Goal: Navigation & Orientation: Find specific page/section

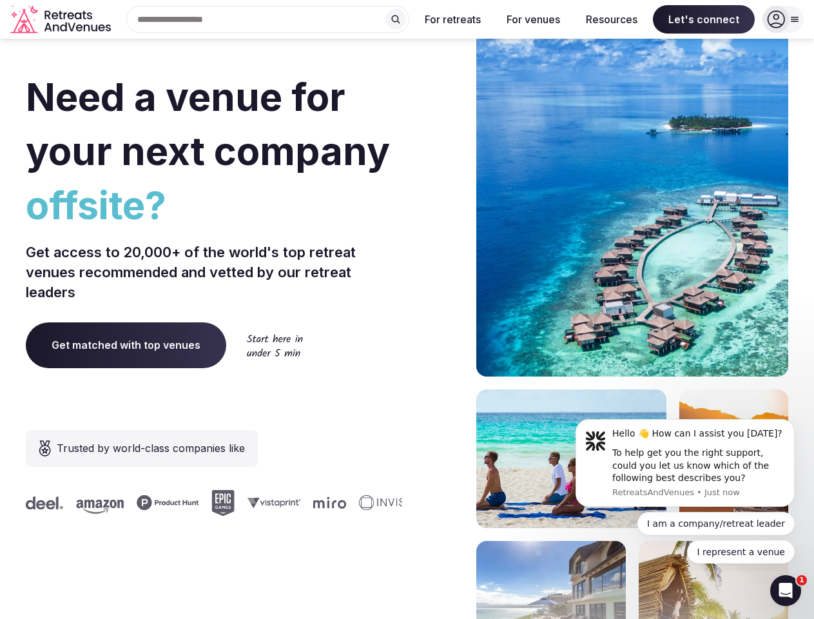
click at [407, 309] on div "Need a venue for your next company offsite? Get access to 20,000+ of the world'…" at bounding box center [407, 385] width 763 height 777
click at [268, 19] on div "Search Popular Destinations [GEOGRAPHIC_DATA], [GEOGRAPHIC_DATA] [GEOGRAPHIC_DA…" at bounding box center [262, 19] width 293 height 27
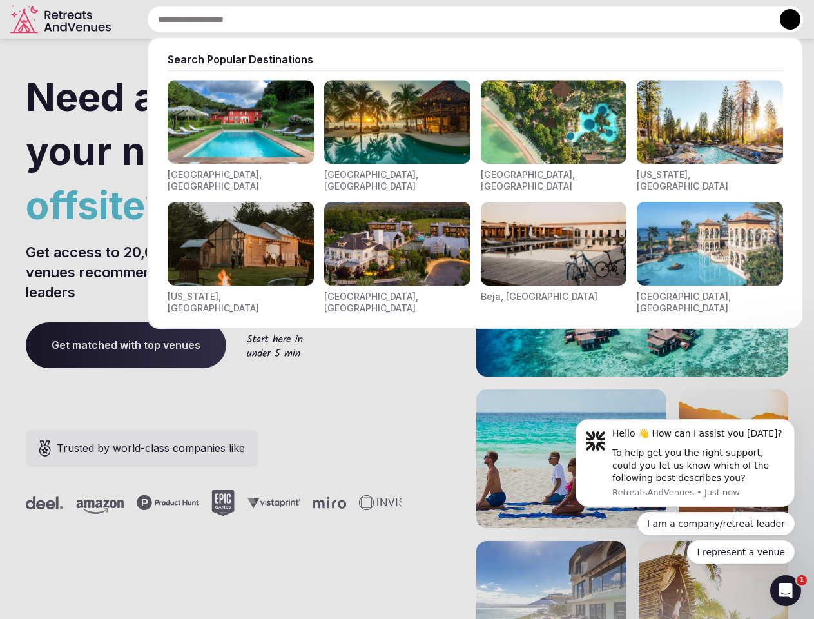
click at [396, 19] on input "text" at bounding box center [475, 19] width 657 height 27
click at [453, 19] on input "text" at bounding box center [475, 19] width 657 height 27
click at [533, 19] on input "text" at bounding box center [475, 19] width 657 height 27
click at [612, 19] on input "text" at bounding box center [475, 19] width 657 height 27
click at [704, 19] on input "text" at bounding box center [475, 19] width 657 height 27
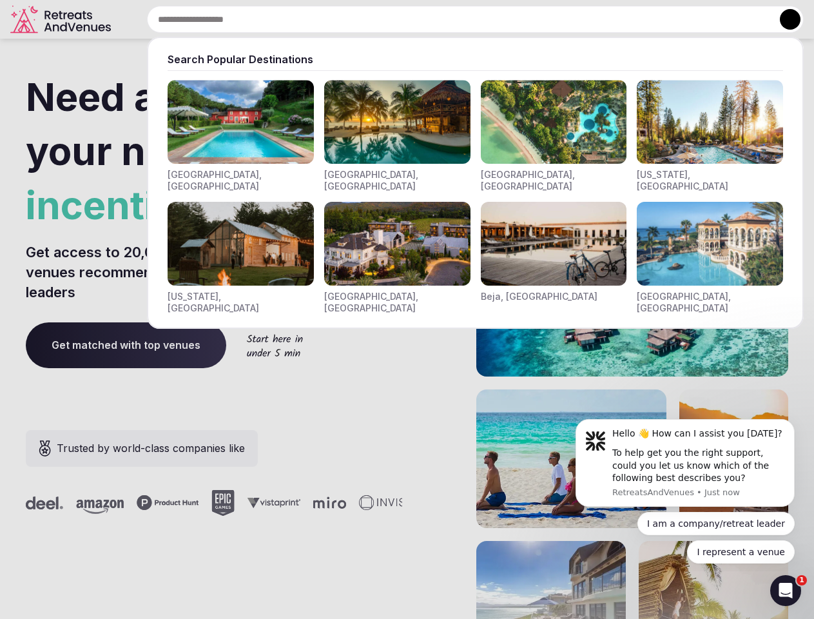
click at [783, 19] on button at bounding box center [790, 19] width 21 height 21
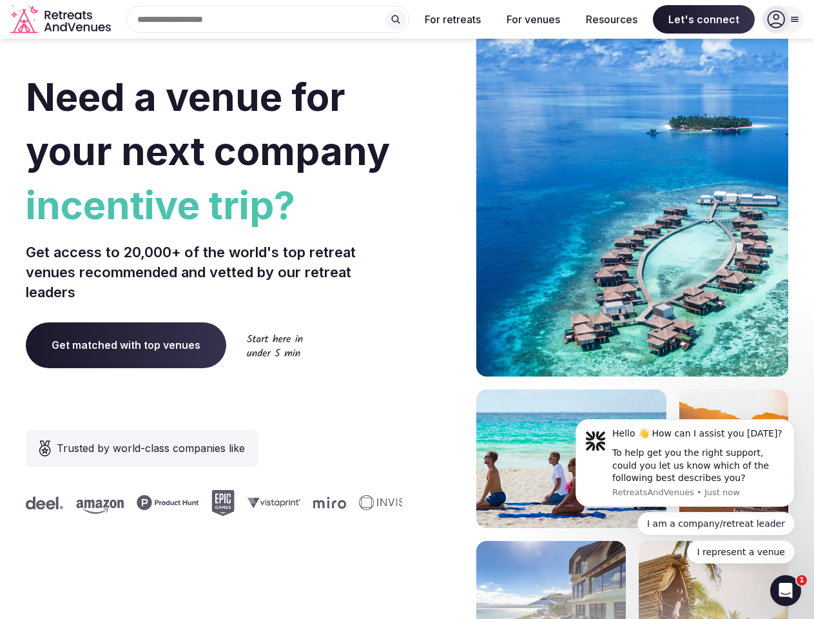
click at [685, 463] on div "To help get you the right support, could you let us know which of the following…" at bounding box center [698, 466] width 173 height 38
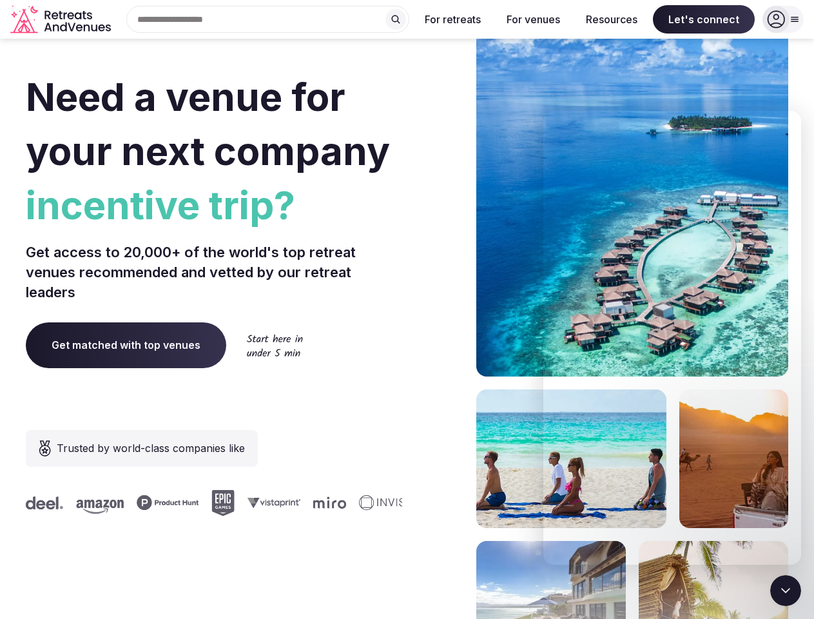
click at [797, 423] on section "Need a venue for your next company incentive trip? Get access to 20,000+ of the…" at bounding box center [407, 385] width 814 height 777
